Goal: Information Seeking & Learning: Learn about a topic

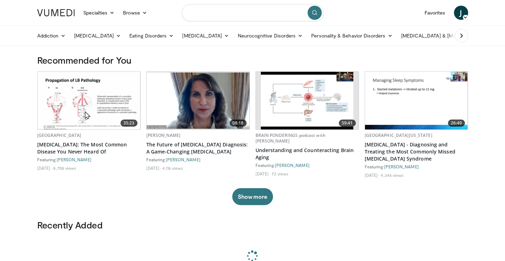
click at [217, 13] on input "Search topics, interventions" at bounding box center [253, 12] width 142 height 17
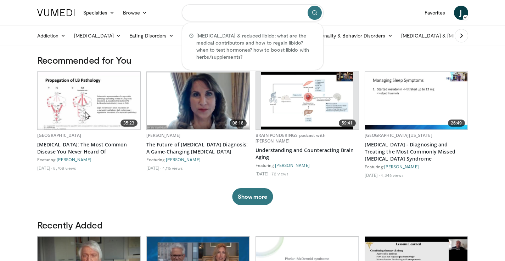
type input "*"
type input "**********"
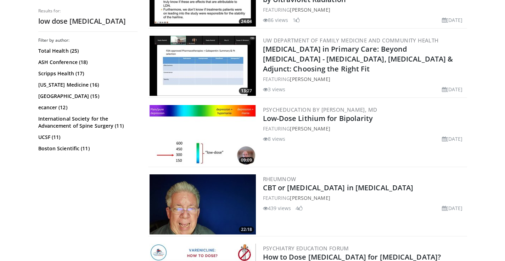
scroll to position [112, 0]
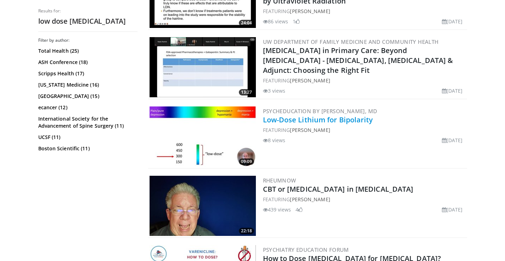
click at [345, 117] on link "Low-Dose Lithium for Bipolarity" at bounding box center [318, 120] width 110 height 10
click at [343, 119] on link "Low-Dose Lithium for Bipolarity" at bounding box center [318, 120] width 110 height 10
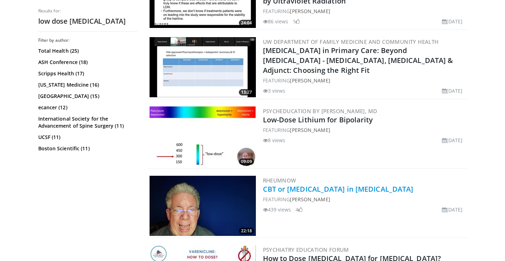
click at [327, 191] on link "CBT or Naltrexone in Fibromyalgia" at bounding box center [338, 190] width 151 height 10
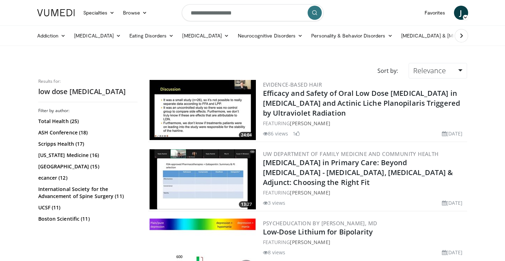
scroll to position [0, 0]
click at [440, 11] on link "Favorites" at bounding box center [434, 13] width 29 height 14
click at [112, 35] on link "[MEDICAL_DATA]" at bounding box center [97, 36] width 55 height 14
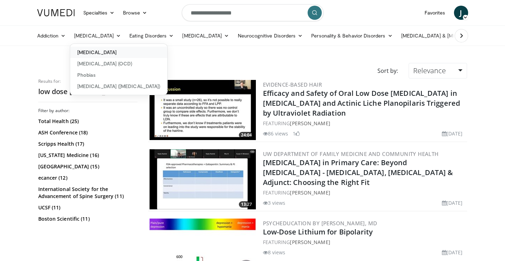
click at [112, 49] on link "[MEDICAL_DATA]" at bounding box center [118, 52] width 97 height 11
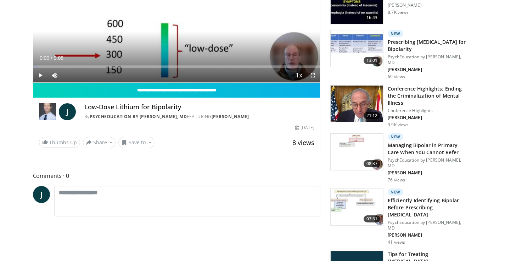
scroll to position [136, 0]
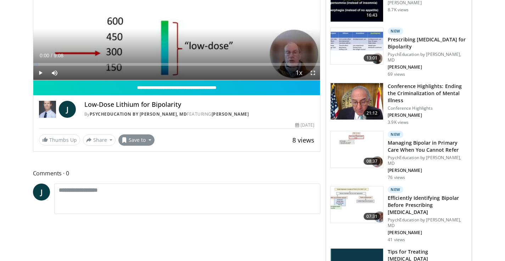
click at [141, 139] on button "Save to" at bounding box center [136, 140] width 36 height 11
click at [148, 153] on span "Add to Favorites" at bounding box center [149, 156] width 44 height 8
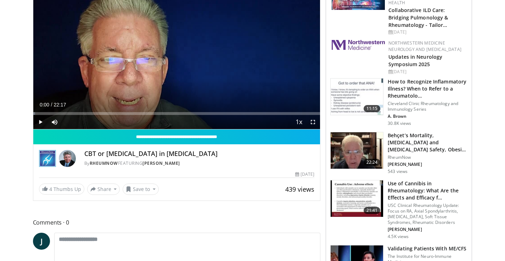
scroll to position [90, 0]
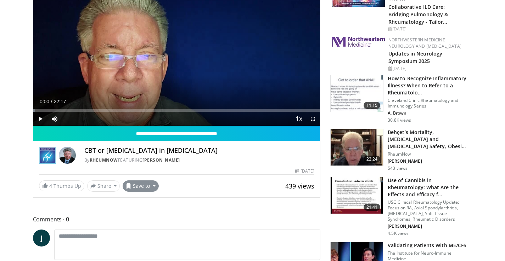
click at [145, 185] on button "Save to" at bounding box center [141, 186] width 36 height 11
click at [154, 198] on span "Add to Favorites" at bounding box center [153, 202] width 44 height 8
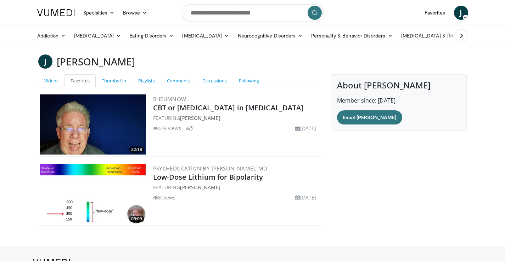
scroll to position [41, 0]
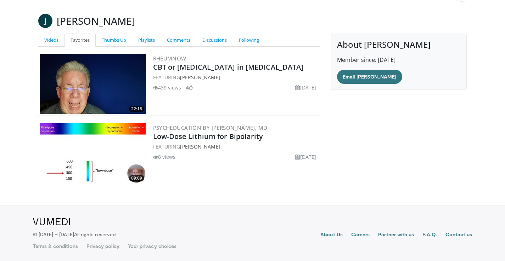
click at [90, 19] on h3 "[PERSON_NAME]" at bounding box center [96, 21] width 78 height 14
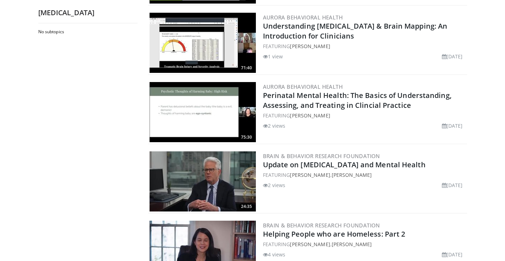
scroll to position [137, 0]
click at [308, 115] on link "[PERSON_NAME]" at bounding box center [310, 115] width 40 height 7
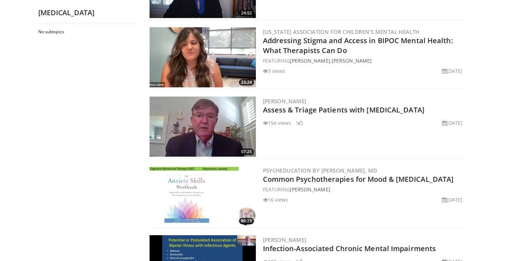
scroll to position [481, 0]
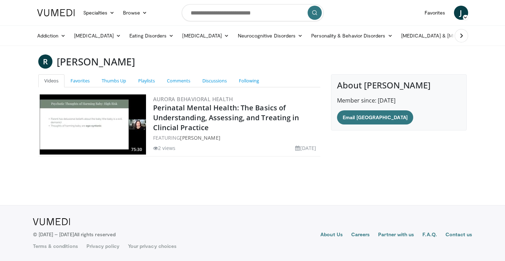
click at [82, 96] on img at bounding box center [93, 125] width 106 height 60
